Goal: Task Accomplishment & Management: Manage account settings

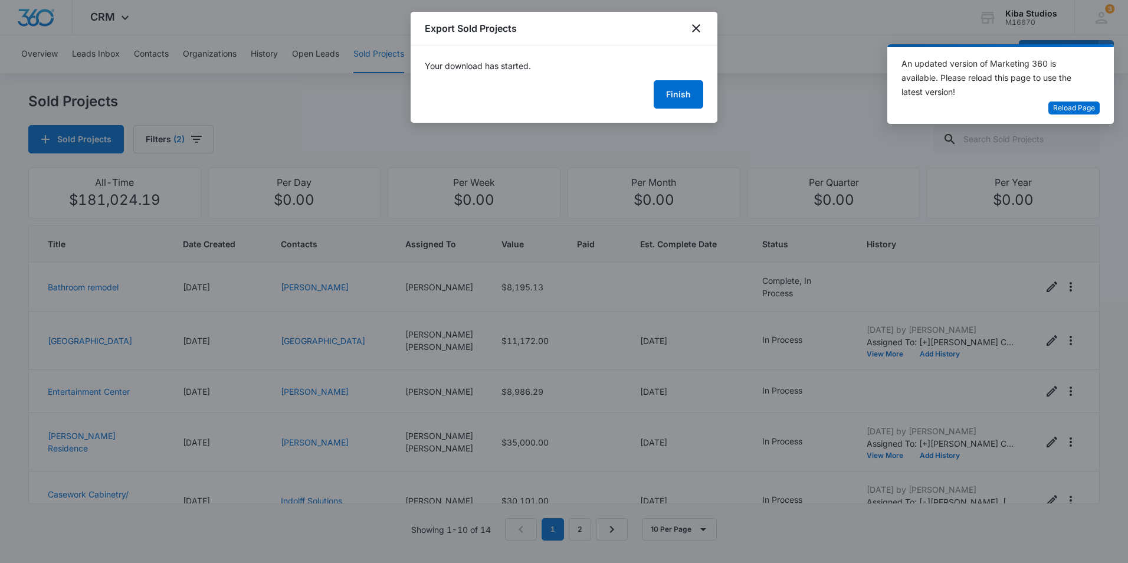
click at [699, 21] on div "Export Sold Projects" at bounding box center [564, 29] width 307 height 34
click at [696, 29] on icon "close" at bounding box center [696, 28] width 8 height 8
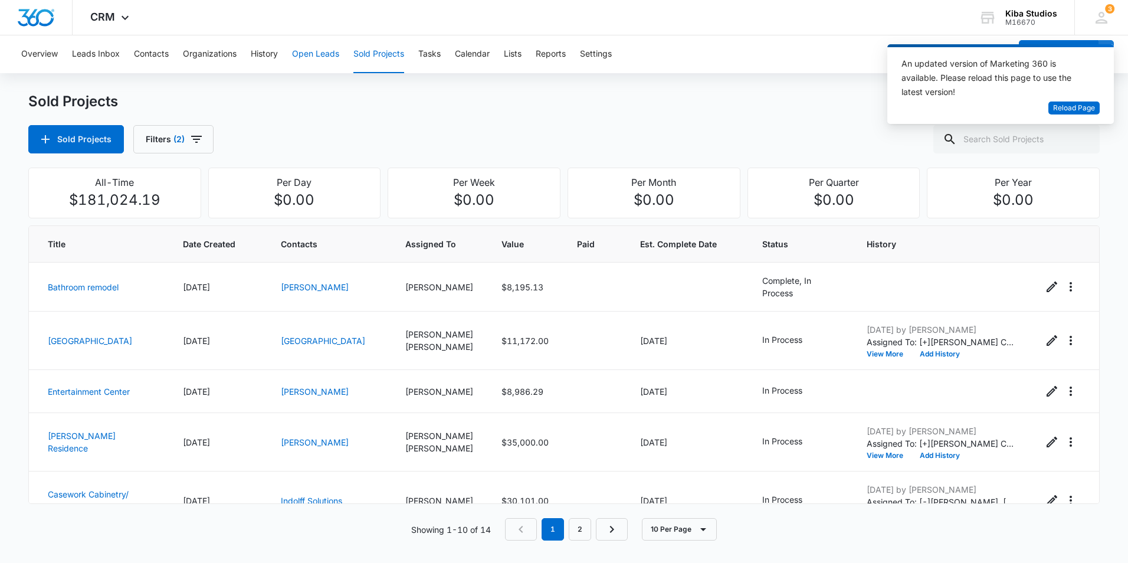
click at [312, 56] on button "Open Leads" at bounding box center [315, 54] width 47 height 38
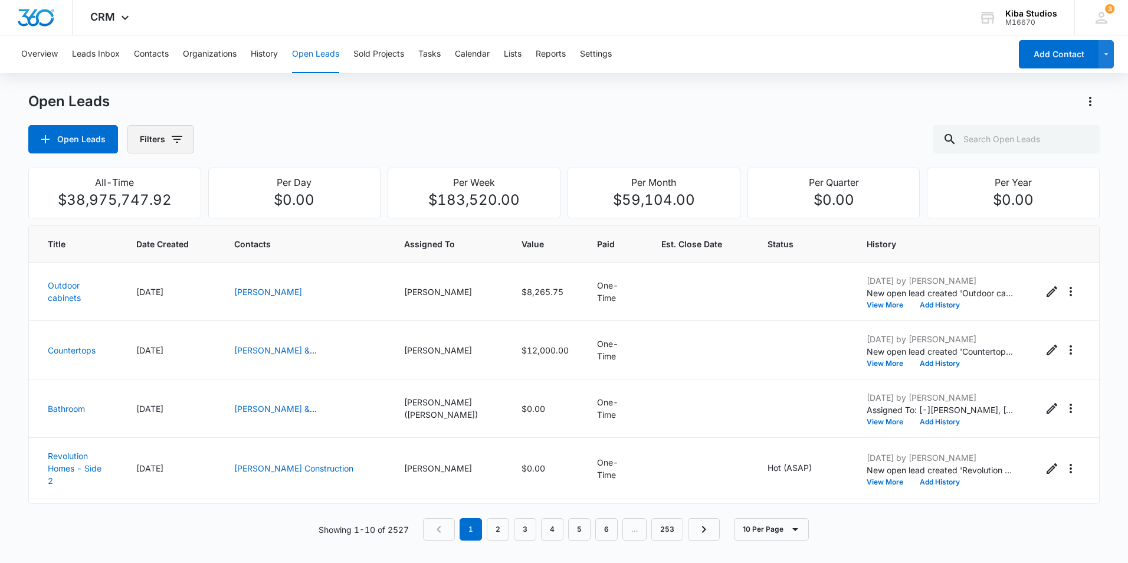
click at [170, 139] on icon "button" at bounding box center [177, 139] width 14 height 14
click at [266, 217] on icon "Show Assigned To filters" at bounding box center [267, 213] width 14 height 14
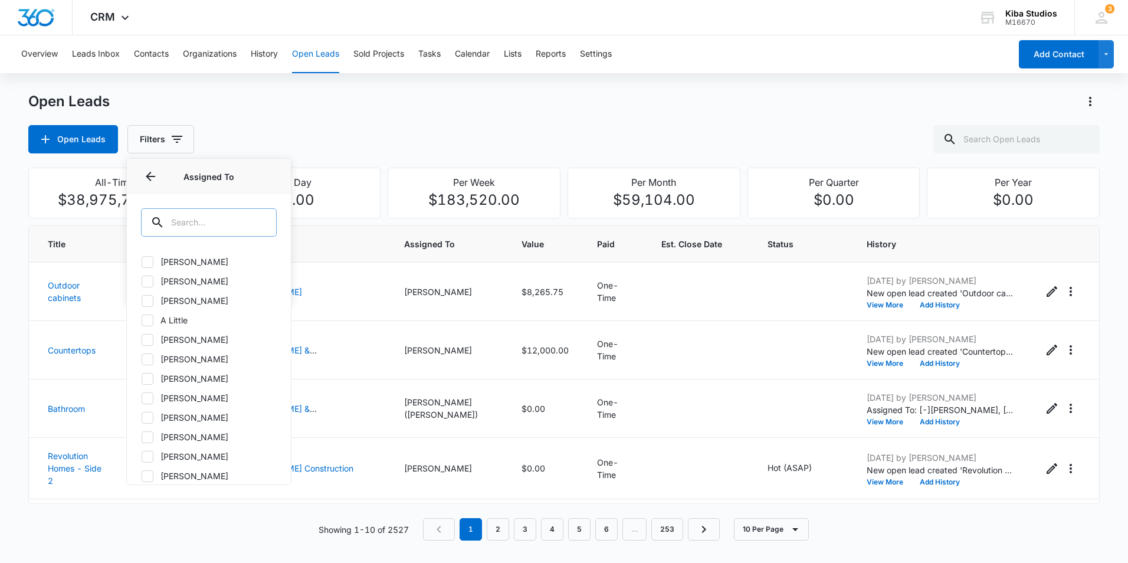
click at [256, 219] on div at bounding box center [260, 222] width 19 height 28
click at [200, 230] on input "text" at bounding box center [209, 222] width 136 height 28
type input "ke"
click at [146, 315] on icon at bounding box center [147, 320] width 11 height 11
click at [142, 320] on input "Kendall Solinski" at bounding box center [141, 320] width 1 height 1
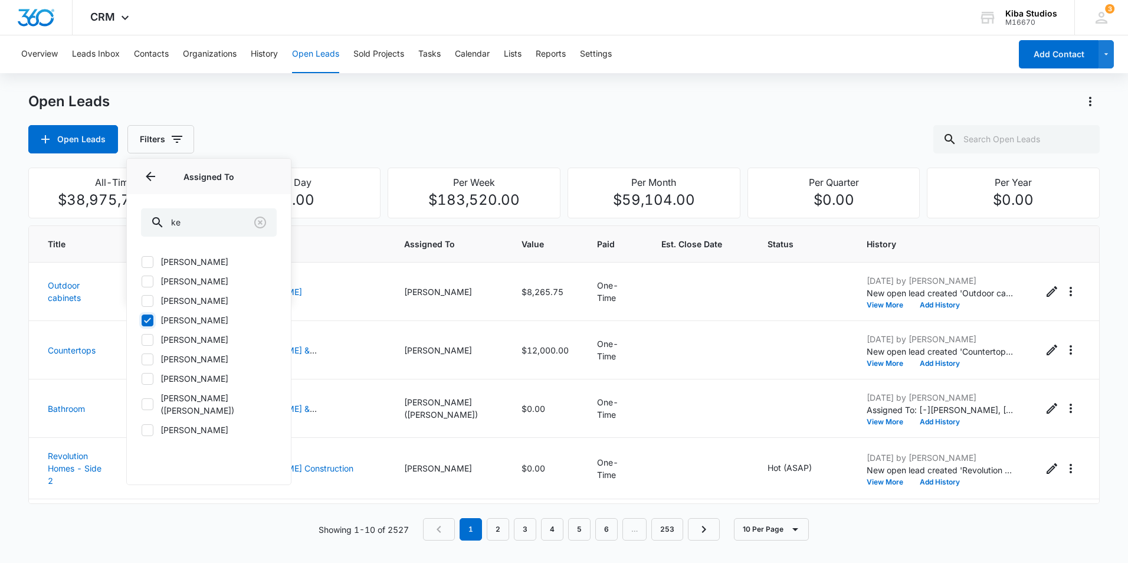
checkbox input "true"
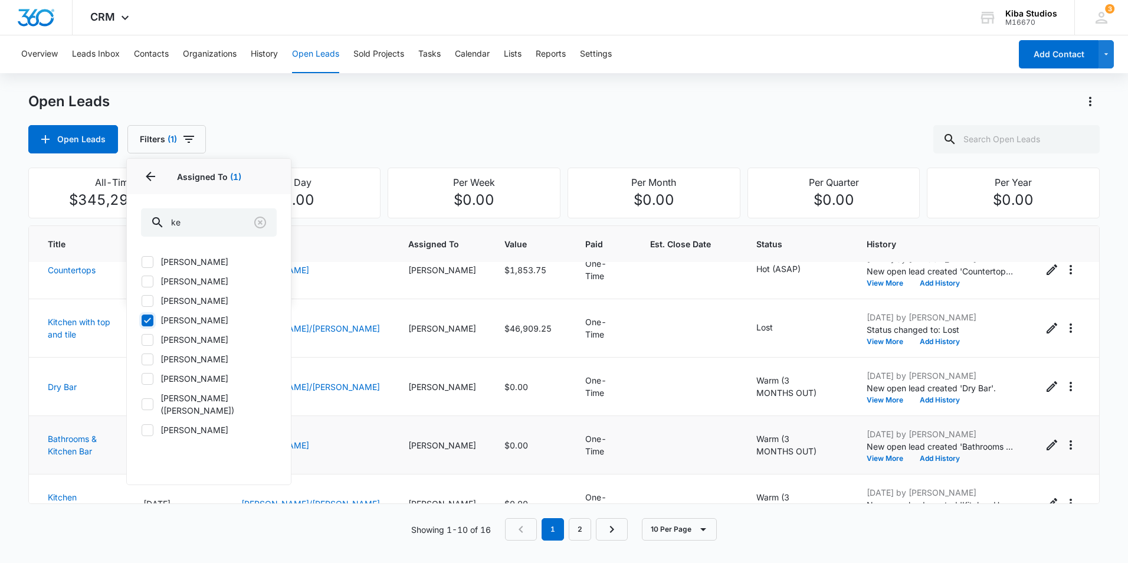
scroll to position [177, 0]
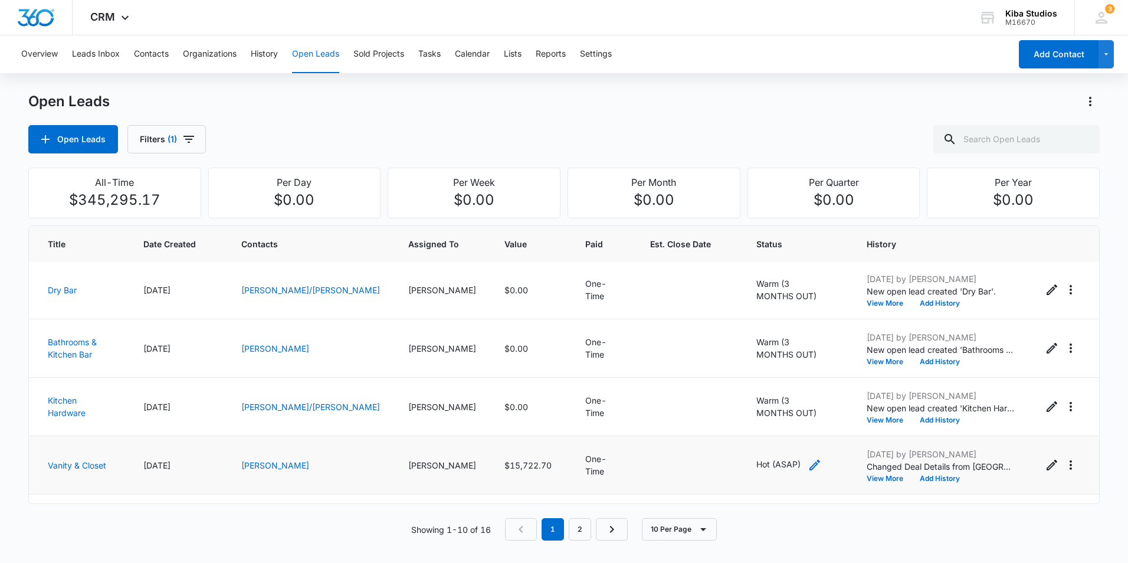
click at [808, 466] on icon "- - Select to Edit Field" at bounding box center [815, 465] width 14 height 14
click at [763, 392] on icon "Remove Hot (ASAP)" at bounding box center [761, 389] width 8 height 9
type input "l"
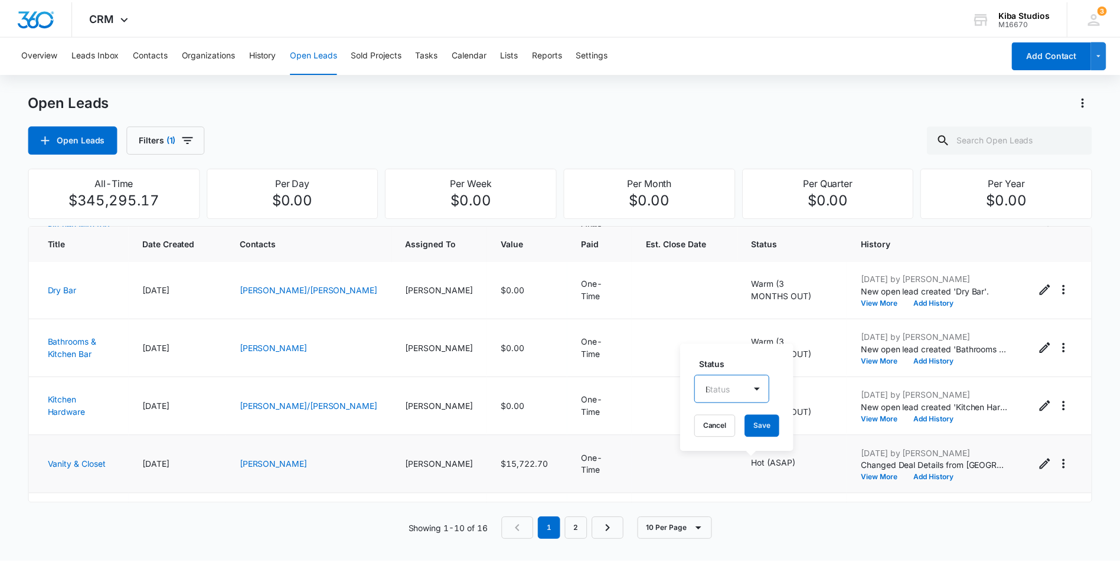
scroll to position [14, 0]
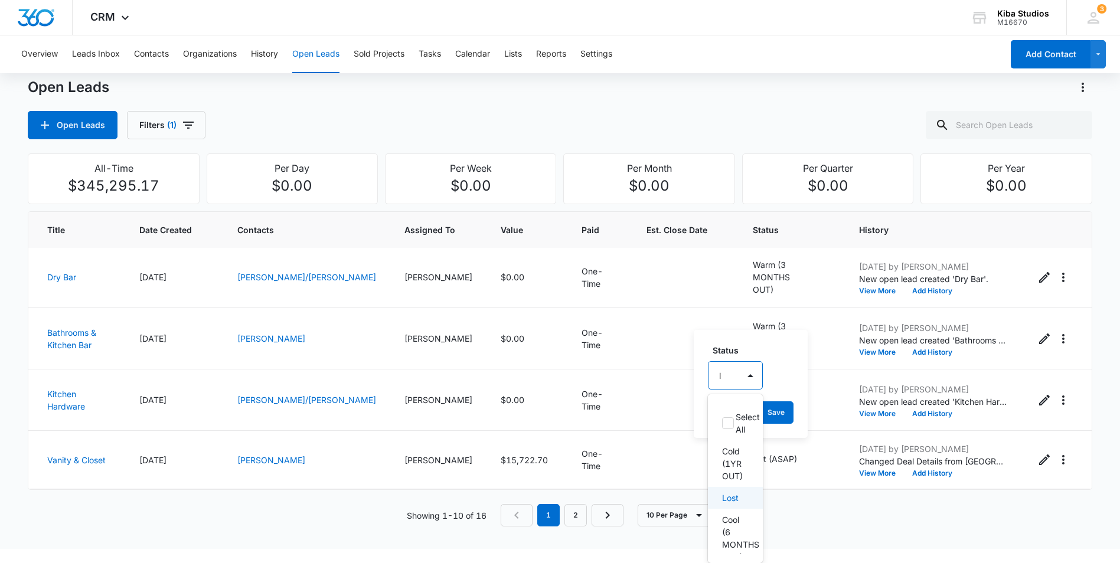
click at [740, 495] on div "Lost" at bounding box center [735, 498] width 55 height 22
click at [752, 335] on tbody "Kitchen 08/26/2025 Anna Kendall Solinski $181,289.11 One-Time Hot (ASAP) Aug 26…" at bounding box center [559, 367] width 1062 height 593
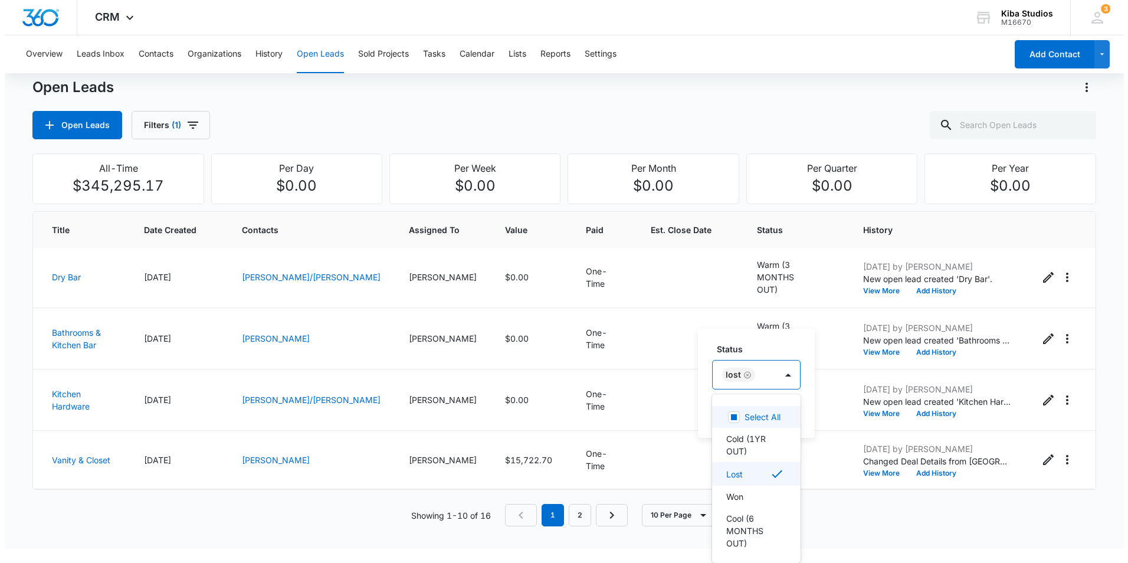
scroll to position [0, 0]
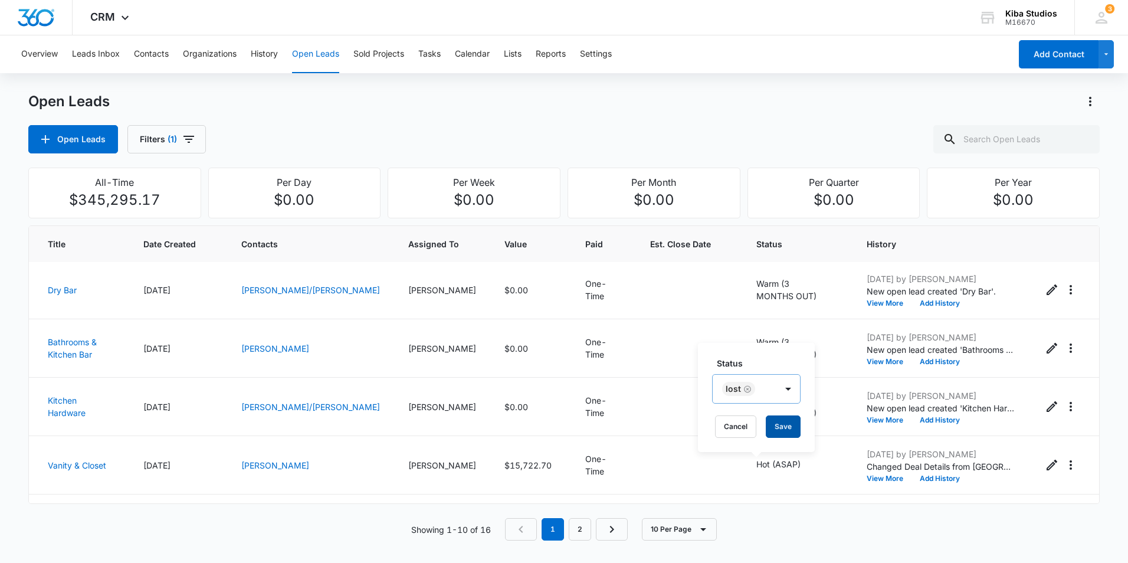
click at [780, 423] on button "Save" at bounding box center [783, 426] width 35 height 22
